Goal: Transaction & Acquisition: Purchase product/service

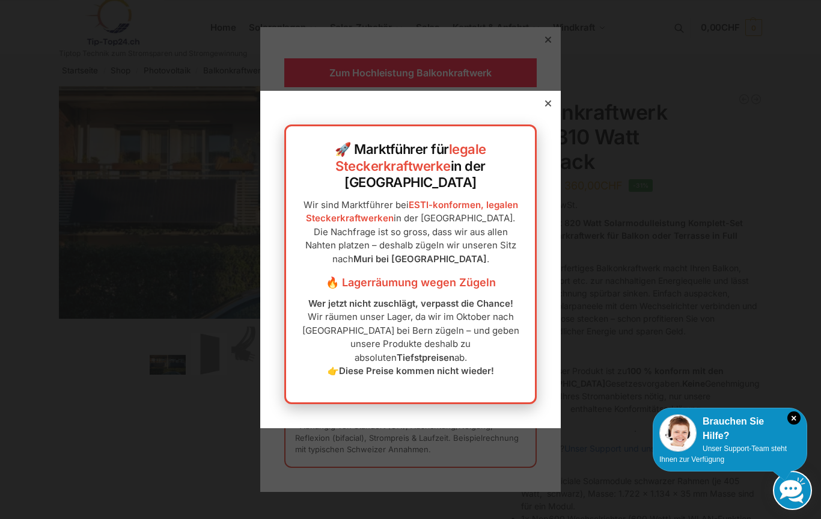
click at [549, 109] on div at bounding box center [548, 103] width 11 height 11
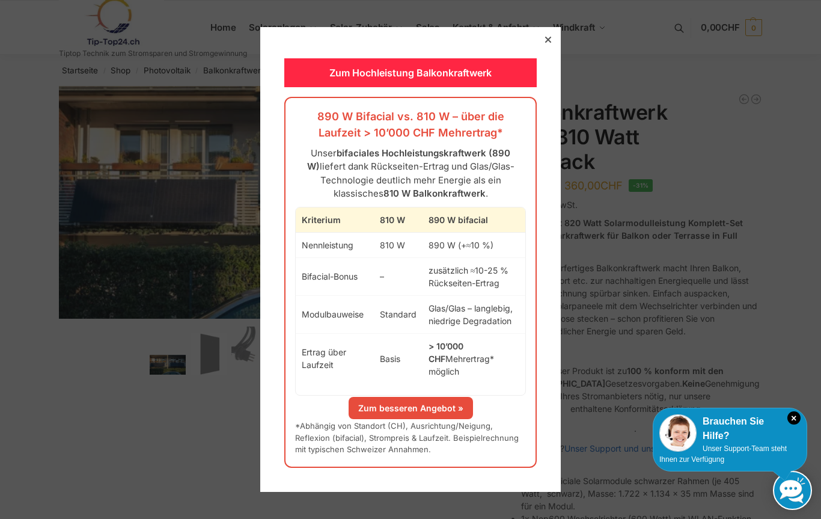
click at [553, 121] on div at bounding box center [548, 115] width 11 height 11
click at [546, 128] on div "Zum Hochleistung Balkonkraftwerk 890 W Bifacial vs. 810 W – über die Laufzeit >…" at bounding box center [410, 259] width 301 height 464
click at [441, 402] on link "Zum besseren Angebot »" at bounding box center [411, 408] width 124 height 22
click at [551, 43] on icon at bounding box center [548, 40] width 6 height 6
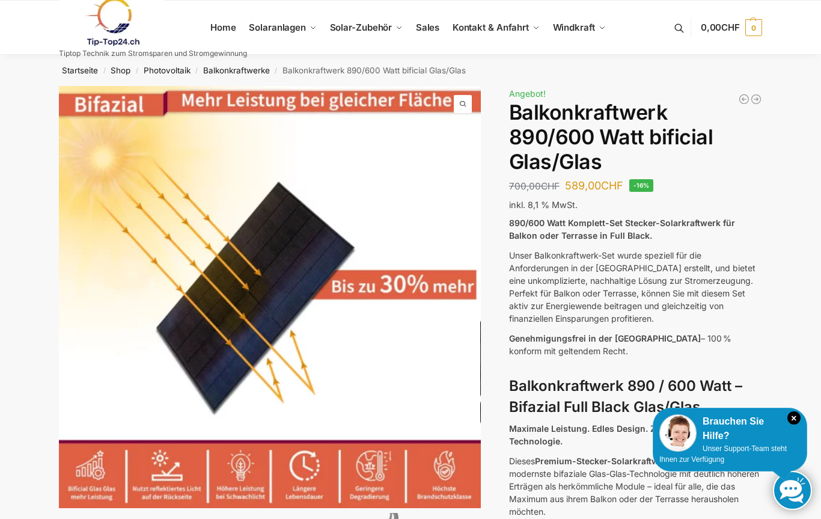
scroll to position [55, 0]
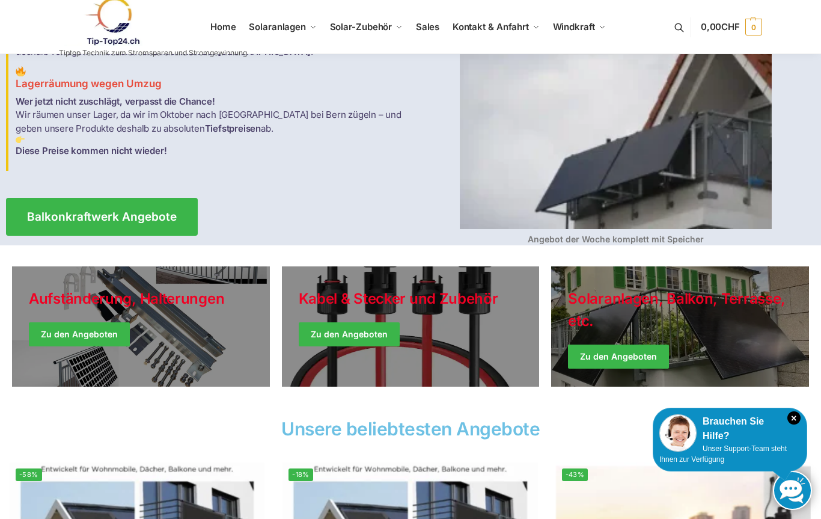
scroll to position [94, 0]
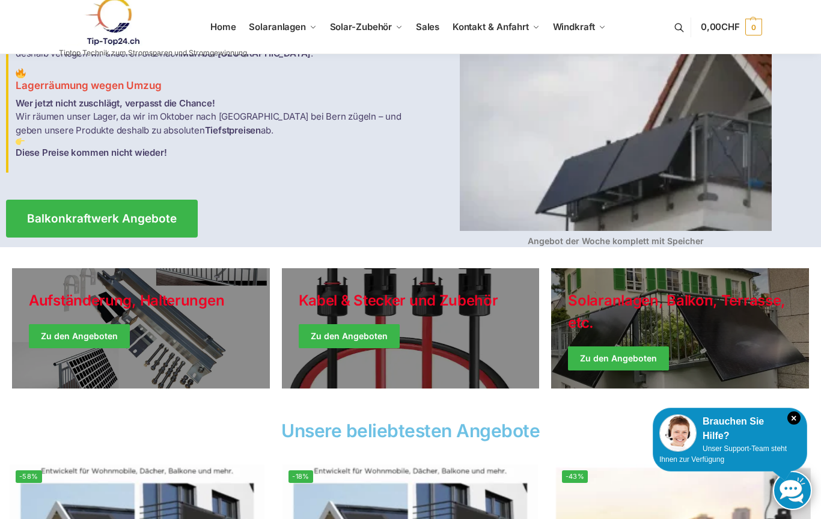
click at [69, 213] on span "Balkonkraftwerk Angebote" at bounding box center [102, 218] width 150 height 11
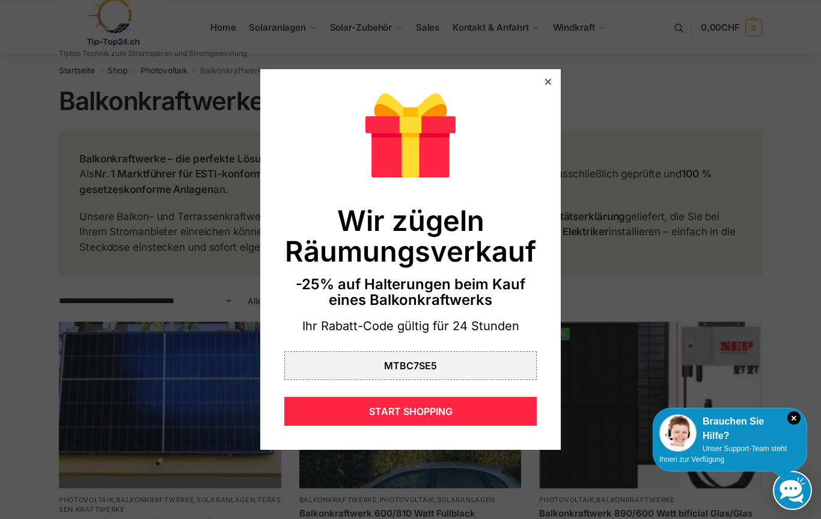
click at [313, 410] on div "START SHOPPING" at bounding box center [410, 411] width 253 height 29
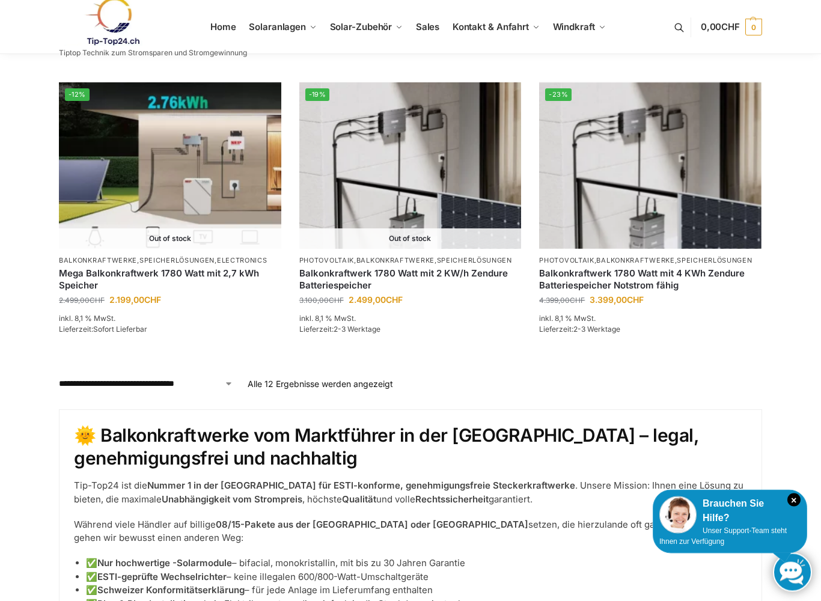
scroll to position [1114, 0]
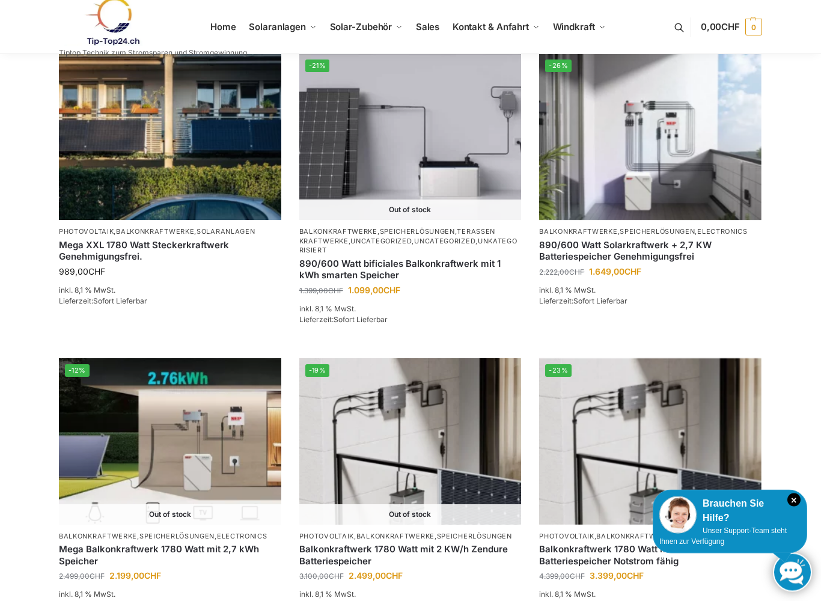
scroll to position [838, 0]
